Goal: Browse casually

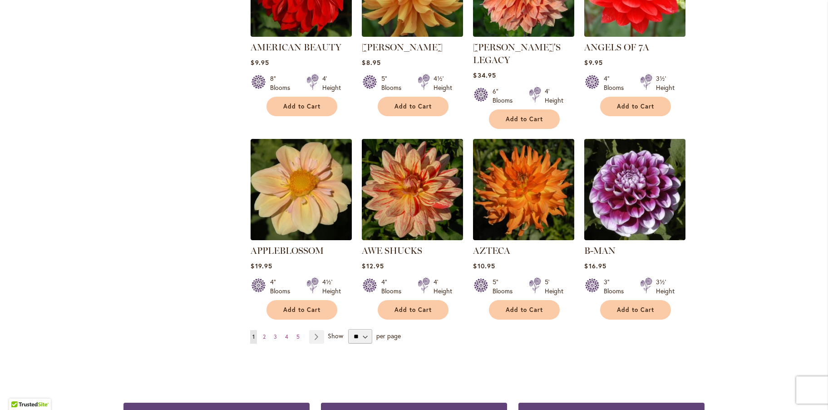
scroll to position [681, 0]
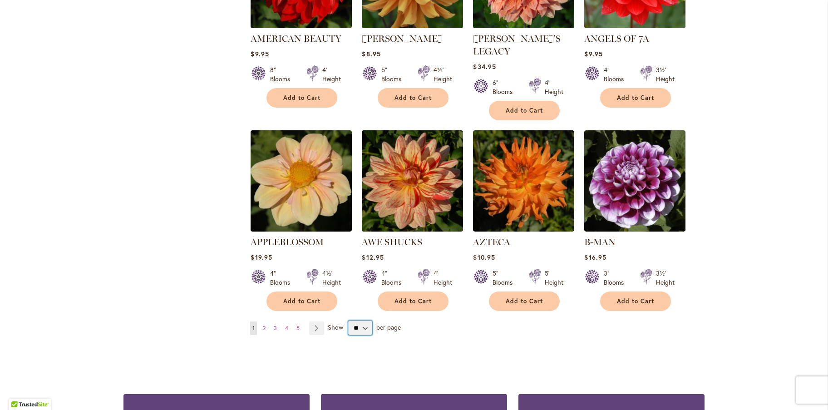
click at [360, 321] on select "** ** ** **" at bounding box center [360, 328] width 24 height 15
select select "**"
click at [348, 321] on select "** ** ** **" at bounding box center [360, 328] width 24 height 15
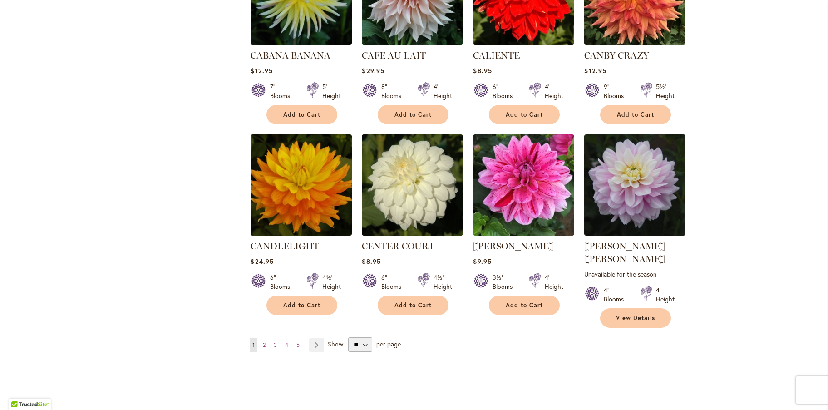
scroll to position [2998, 0]
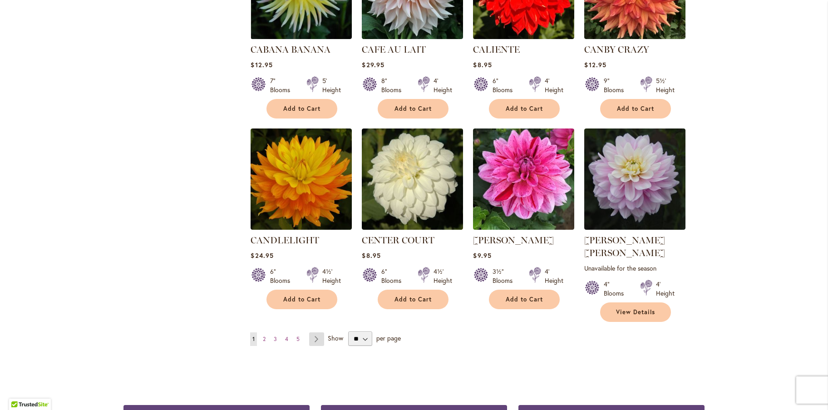
click at [310, 332] on link "Page Next" at bounding box center [316, 339] width 15 height 14
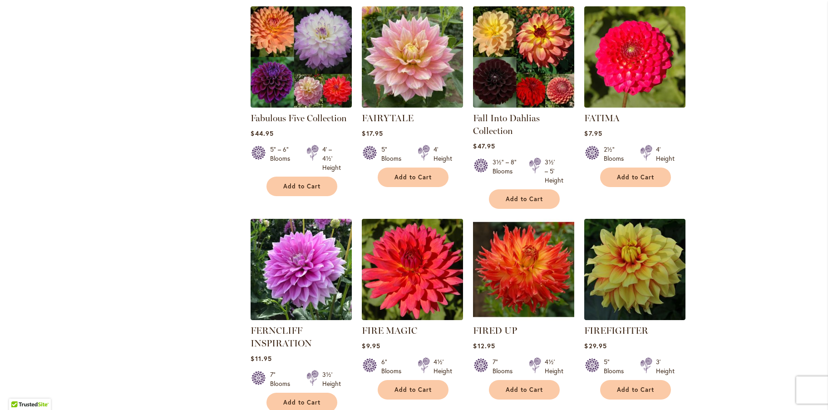
scroll to position [2998, 0]
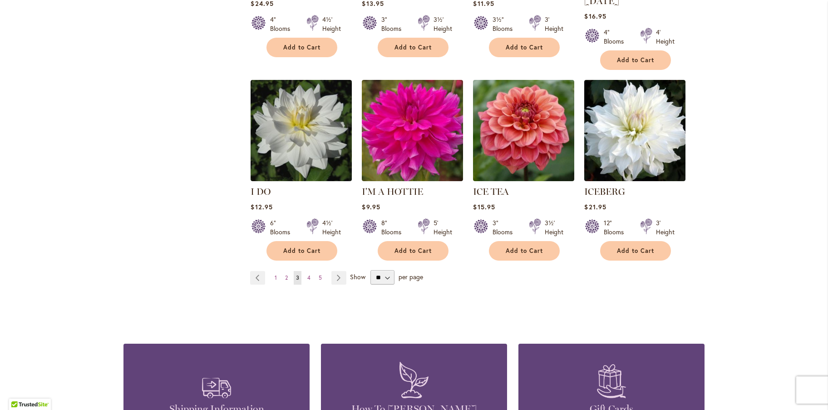
scroll to position [3134, 0]
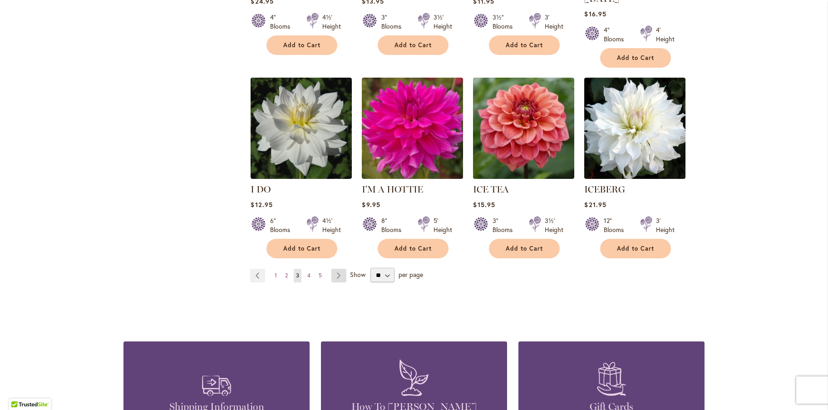
click at [340, 269] on link "Page Next" at bounding box center [339, 276] width 15 height 14
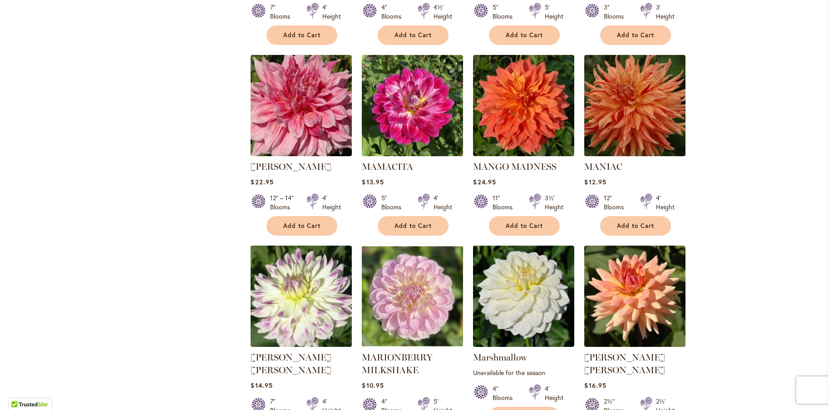
scroll to position [2998, 0]
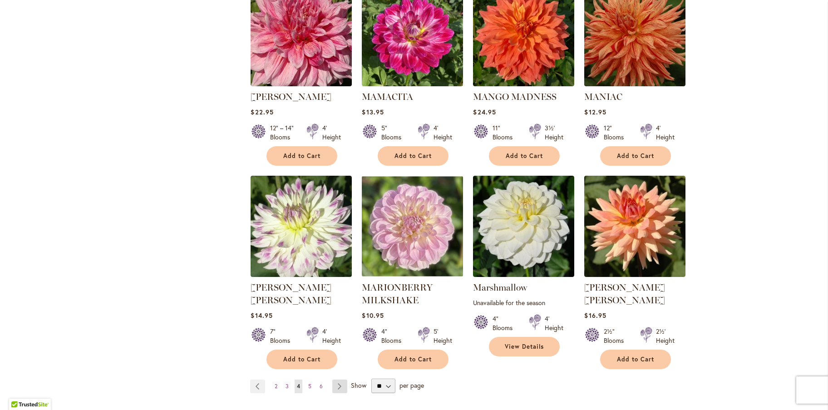
click at [337, 380] on link "Page Next" at bounding box center [339, 387] width 15 height 14
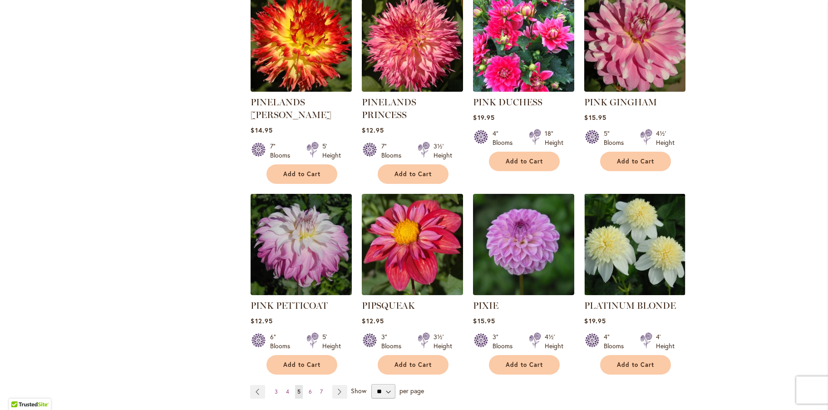
scroll to position [2998, 0]
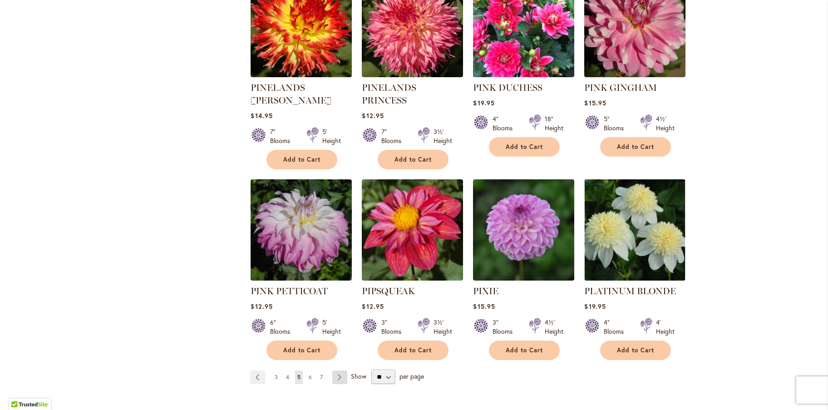
click at [337, 371] on link "Page Next" at bounding box center [339, 378] width 15 height 14
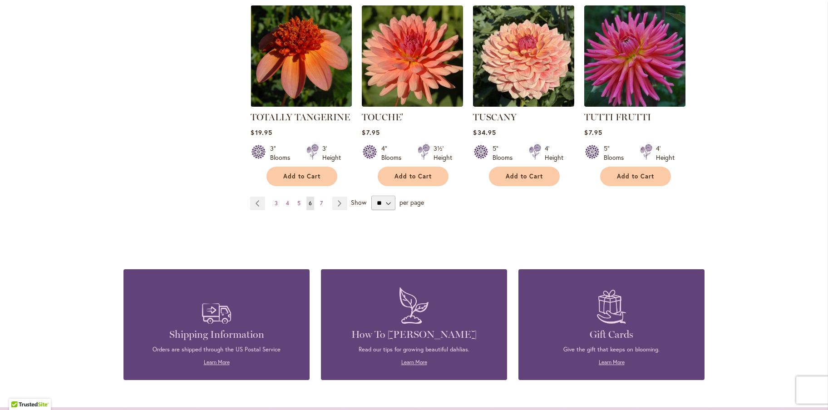
scroll to position [3134, 0]
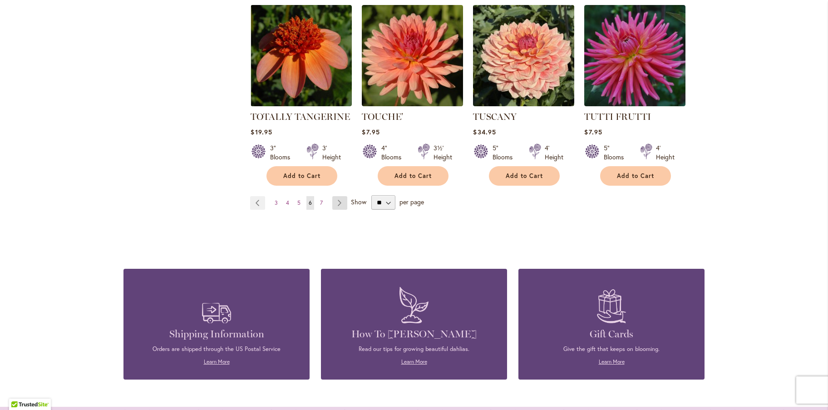
click at [332, 196] on link "Page Next" at bounding box center [339, 203] width 15 height 14
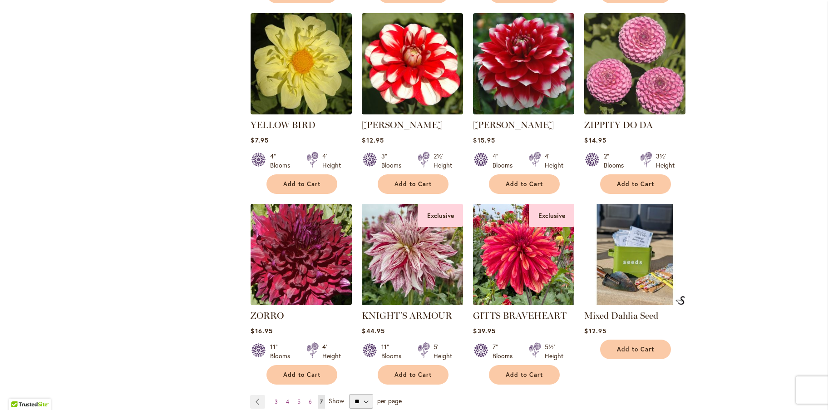
scroll to position [1181, 0]
